Goal: Navigation & Orientation: Find specific page/section

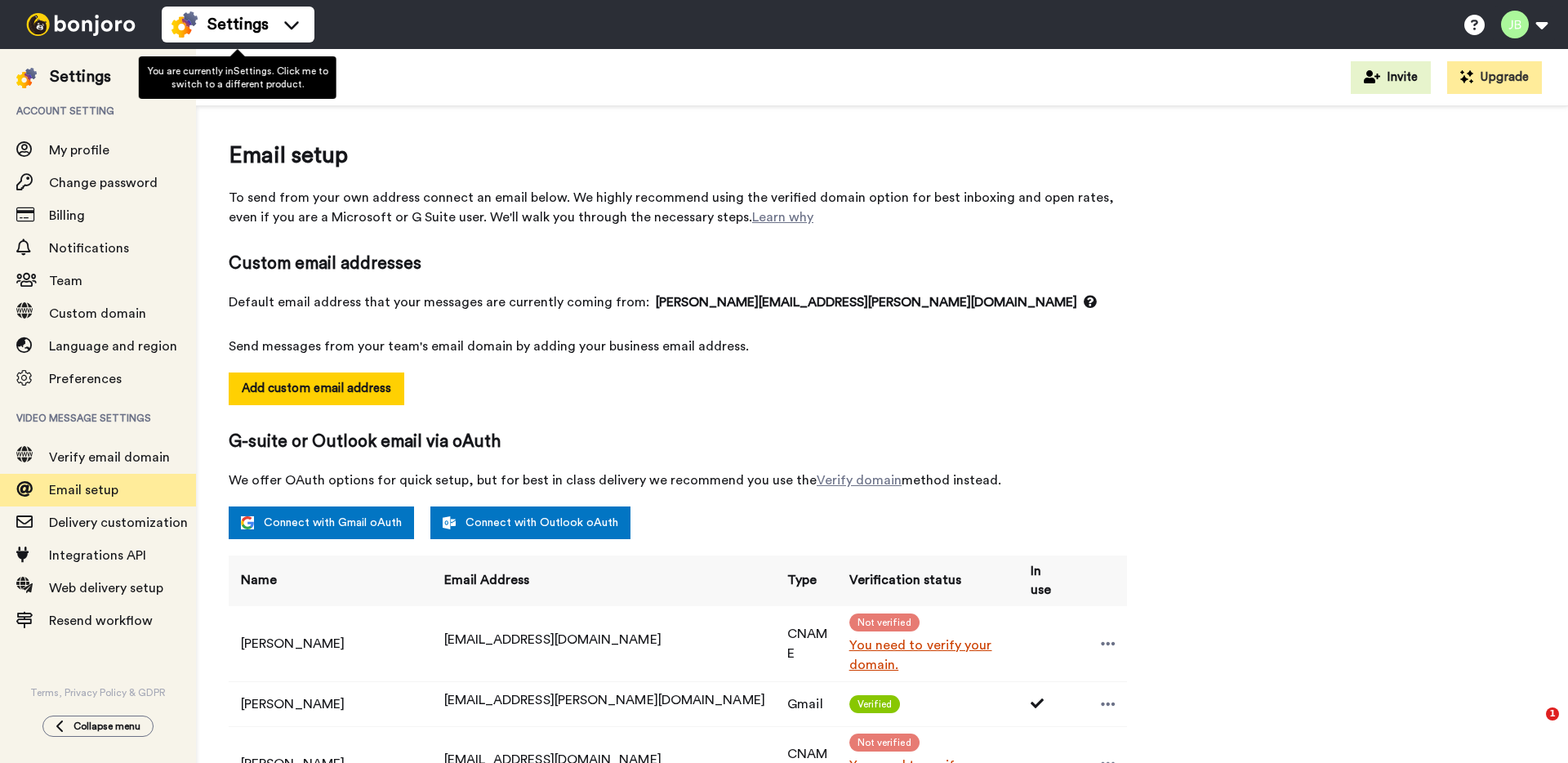
select select "161119"
select select "162463"
select select "138163"
select select "162499"
select select "161413"
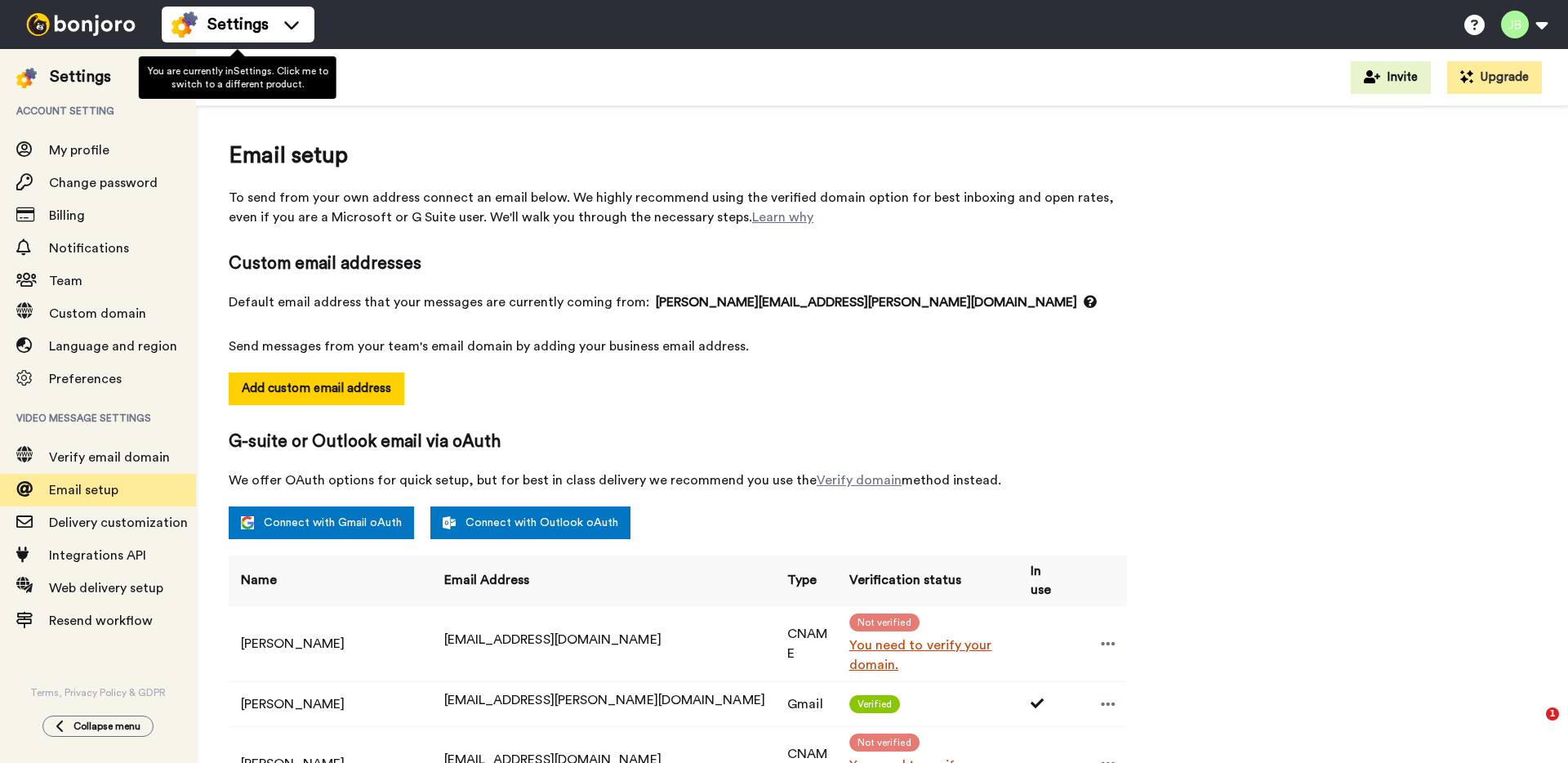
select select "136722"
select select "135738"
select select "112896"
select select "157791"
select select "163568"
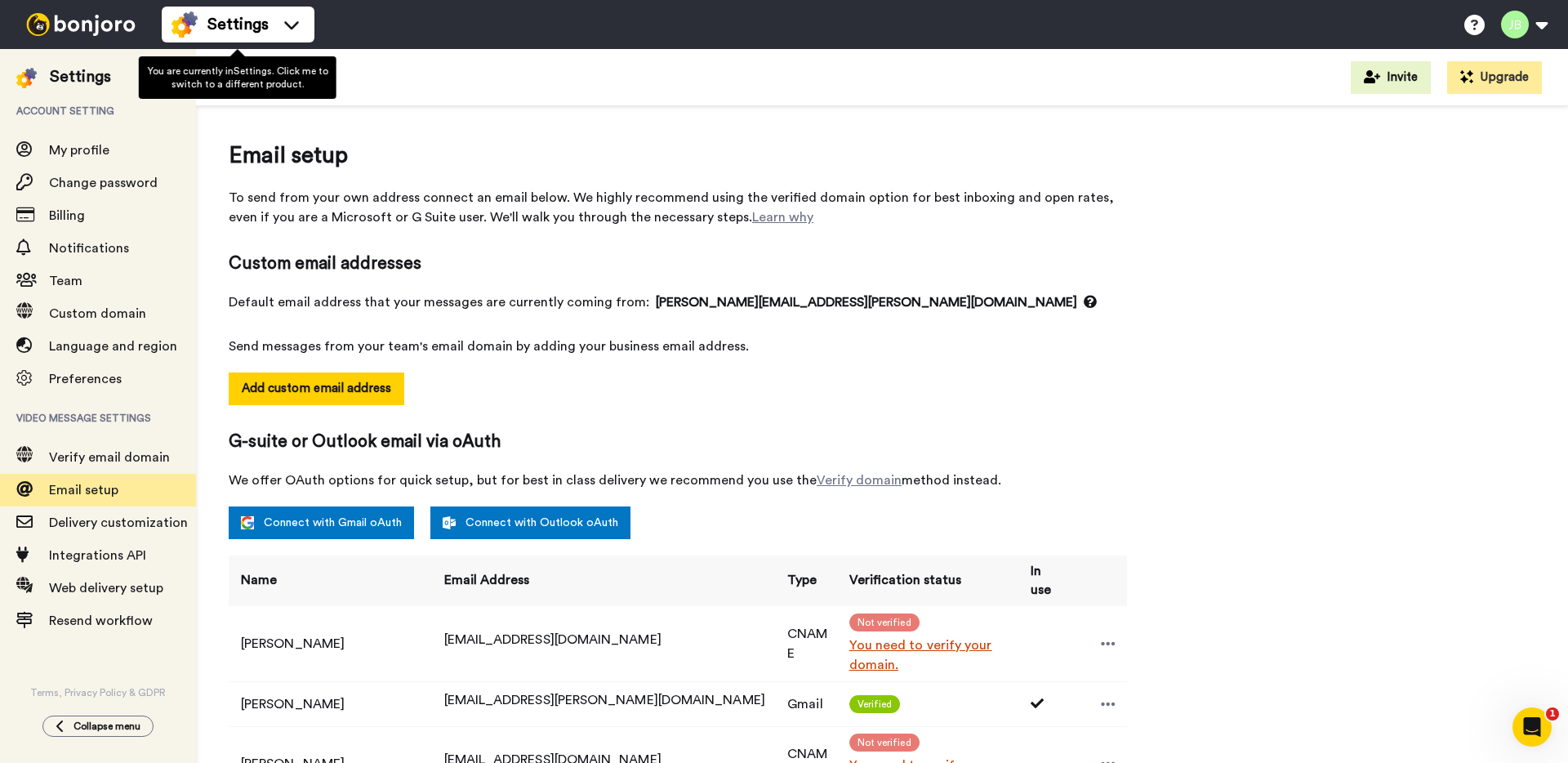
scroll to position [292, 0]
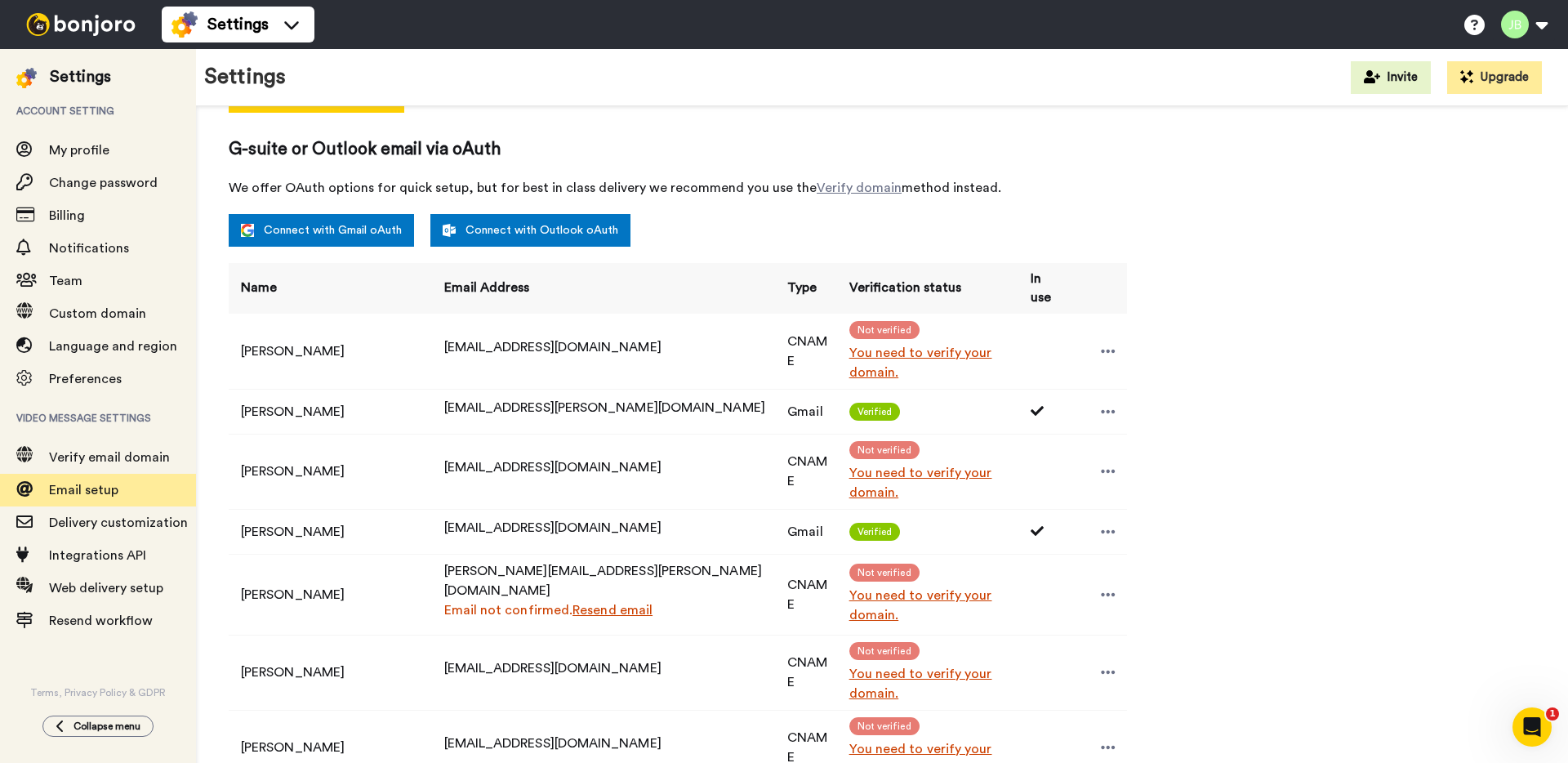
click at [93, 26] on img at bounding box center [80, 24] width 122 height 23
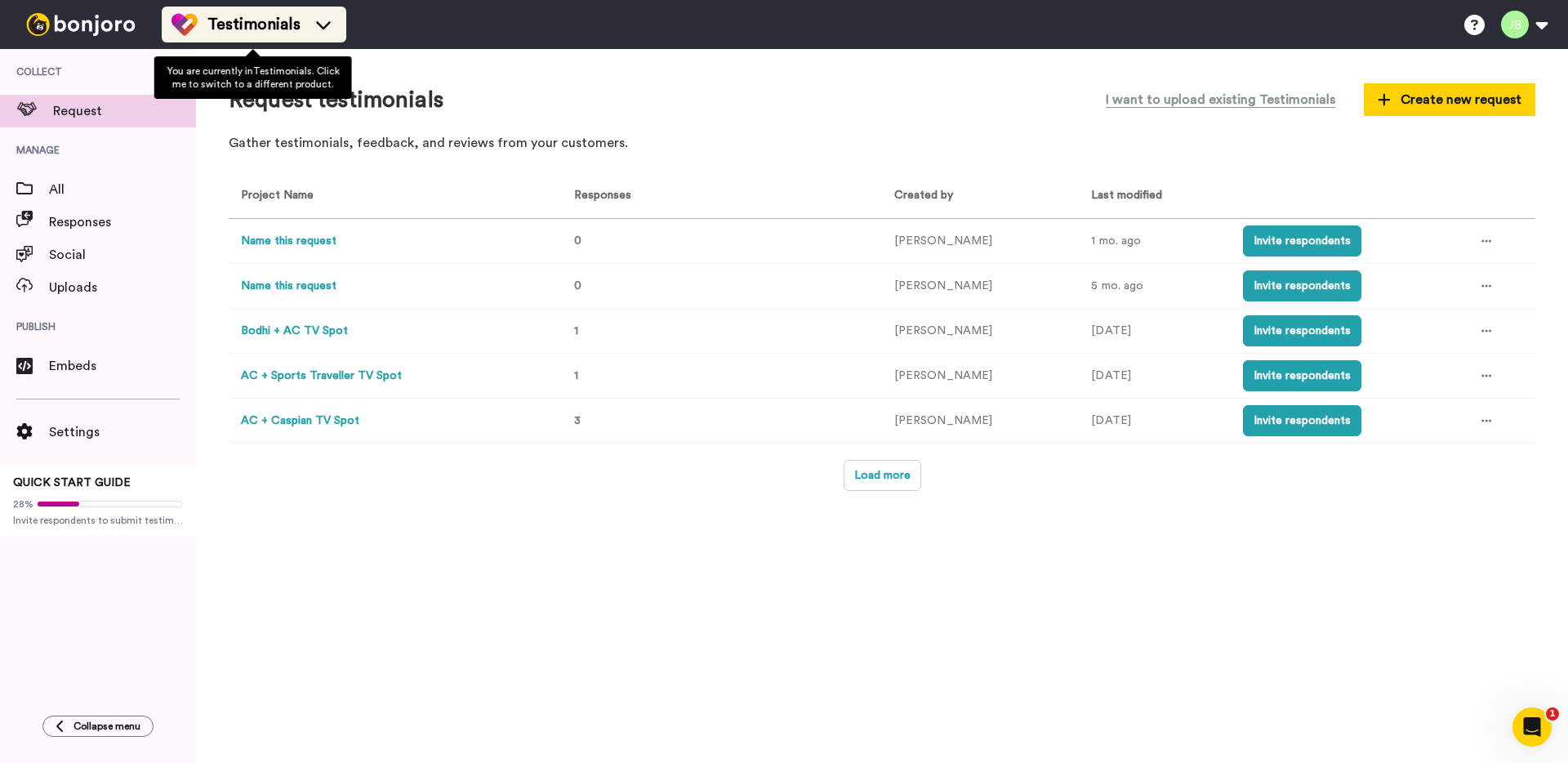
click at [262, 24] on span "Testimonials" at bounding box center [253, 24] width 93 height 23
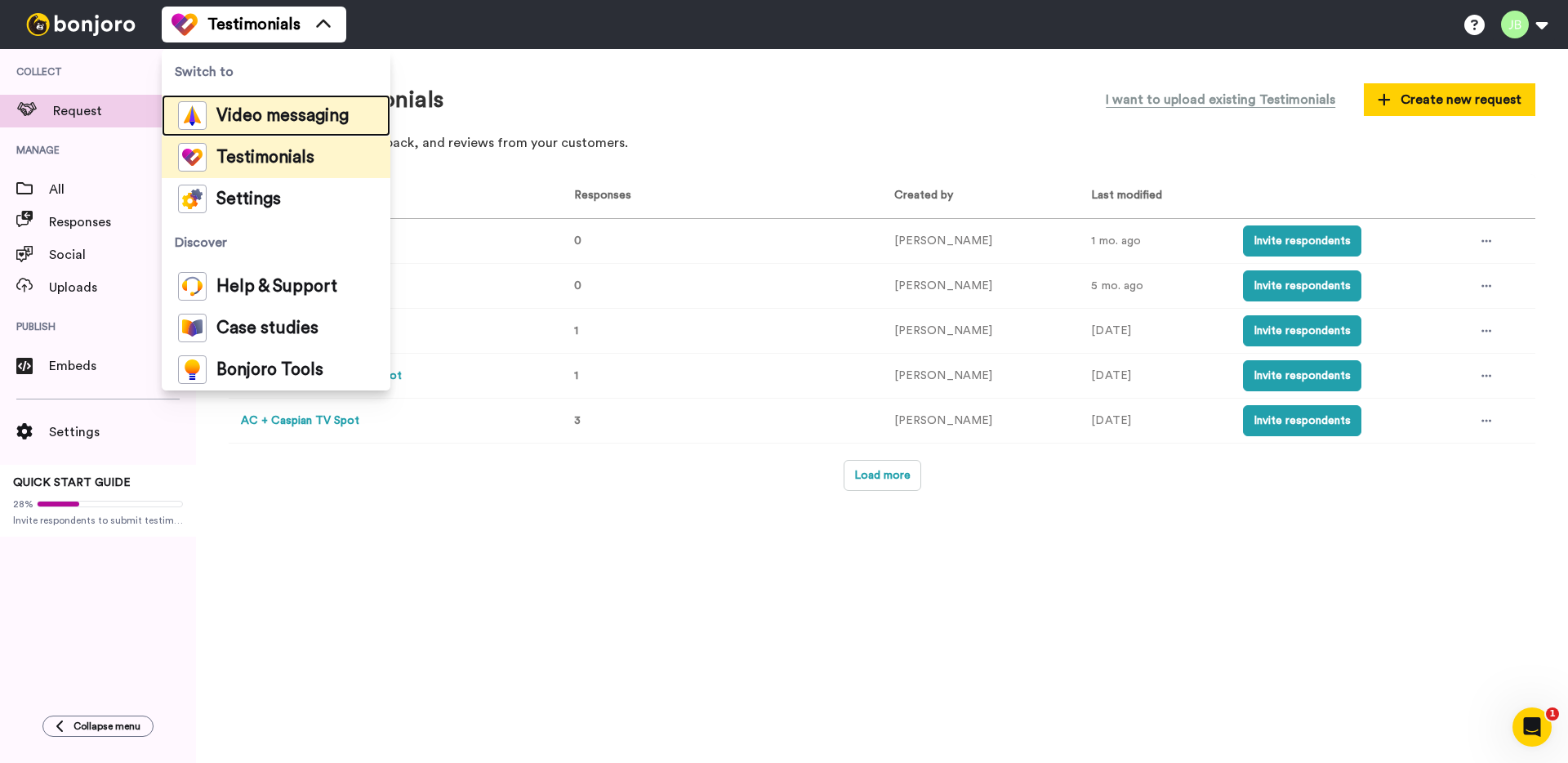
click at [255, 109] on span "Video messaging" at bounding box center [282, 115] width 132 height 16
